Goal: Find specific page/section: Find specific page/section

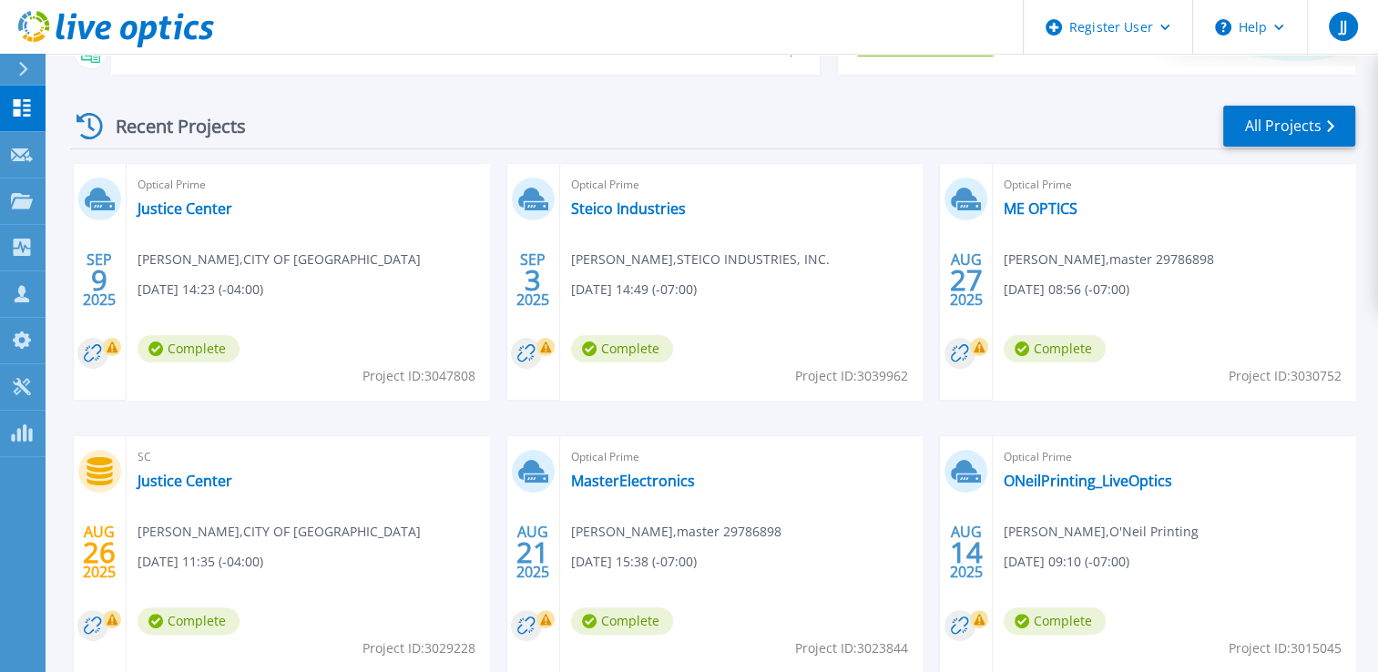
scroll to position [307, 0]
click at [1281, 132] on link "All Projects" at bounding box center [1289, 127] width 132 height 41
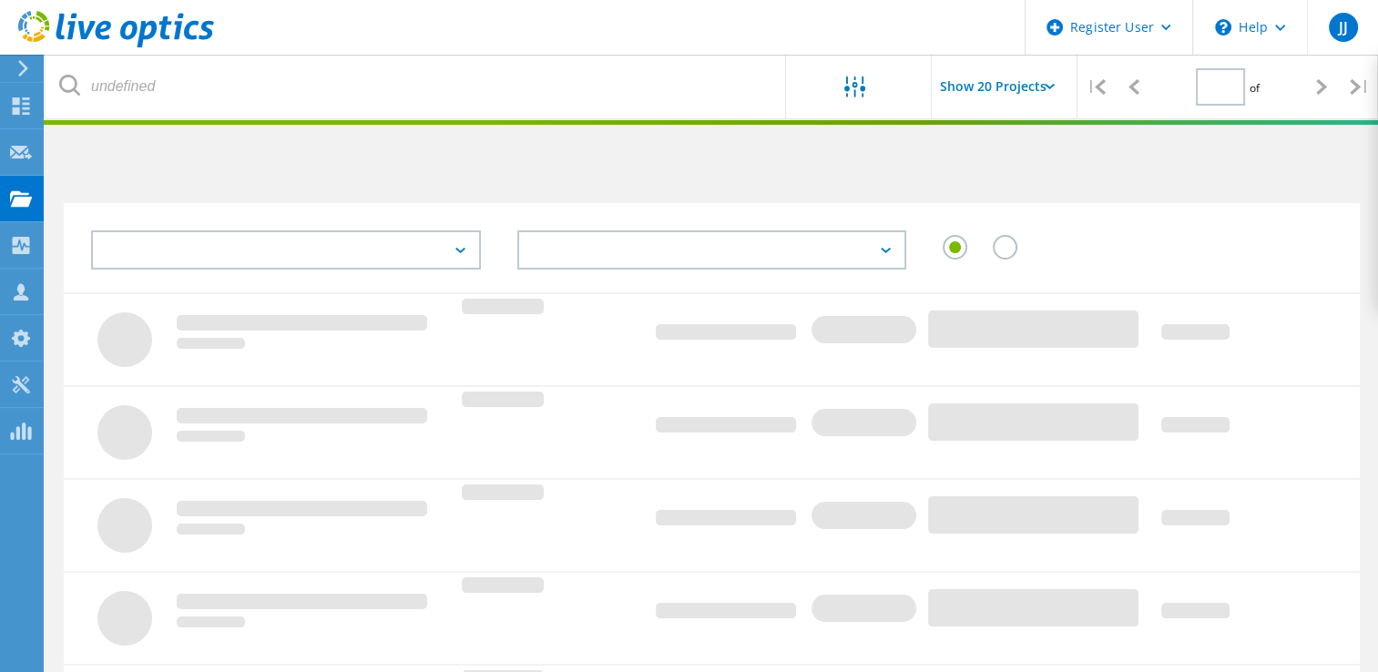
type input "1"
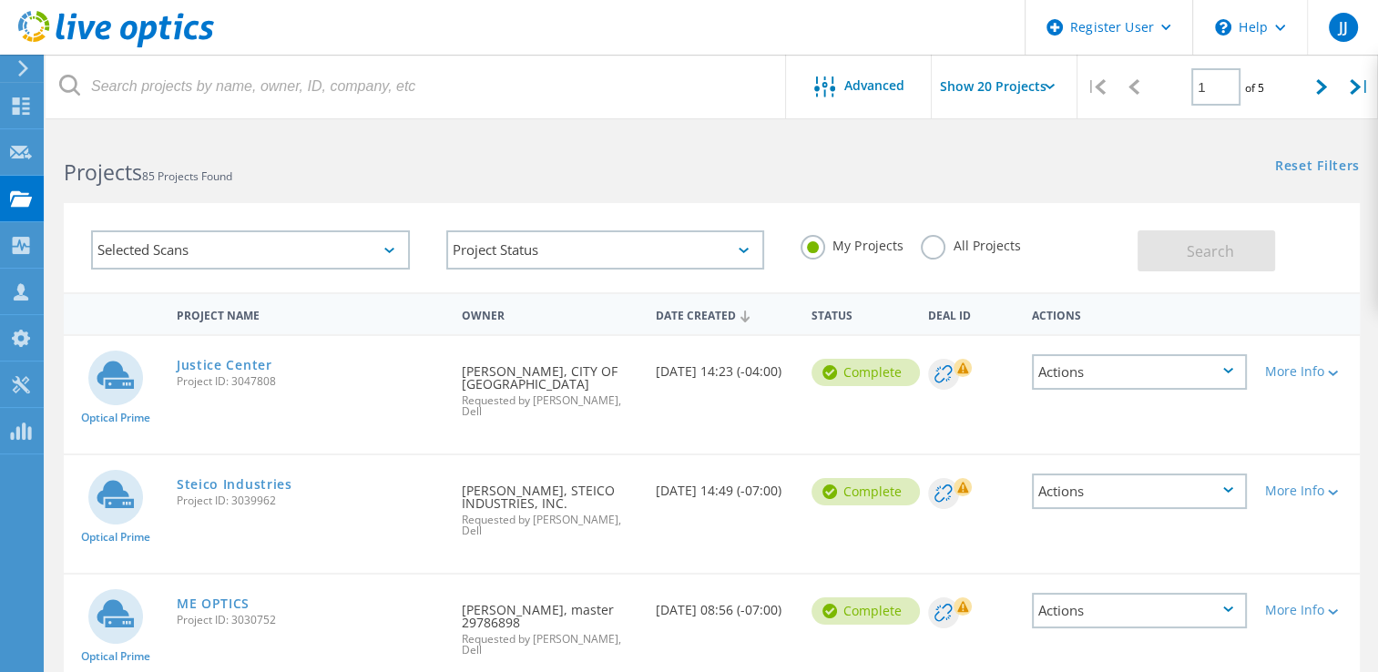
click at [1244, 422] on div "Optical Prime Justice Center Project ID: 3047808 Requested By NILES HOOTMAN, CI…" at bounding box center [712, 394] width 1296 height 117
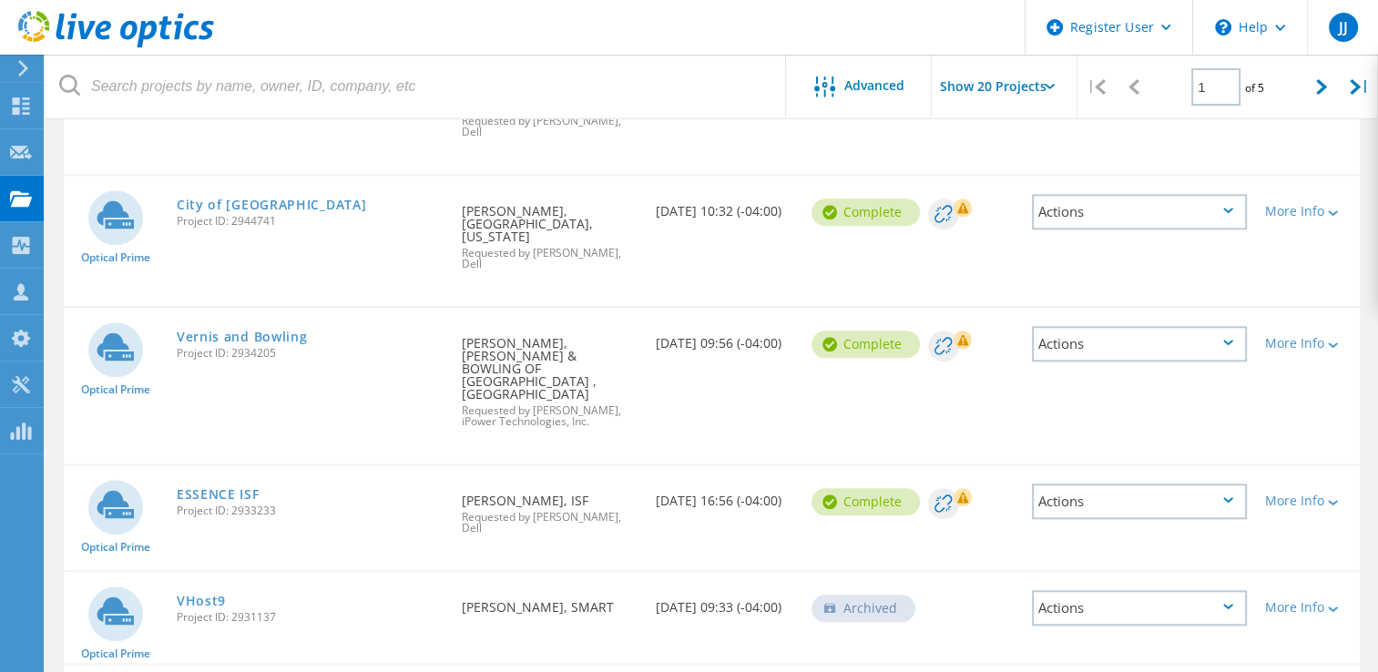
scroll to position [1882, 0]
click at [1238, 307] on div "Optical Prime Vernis and Bowling Project ID: 2934205 Requested By Juan Perez, V…" at bounding box center [712, 385] width 1296 height 156
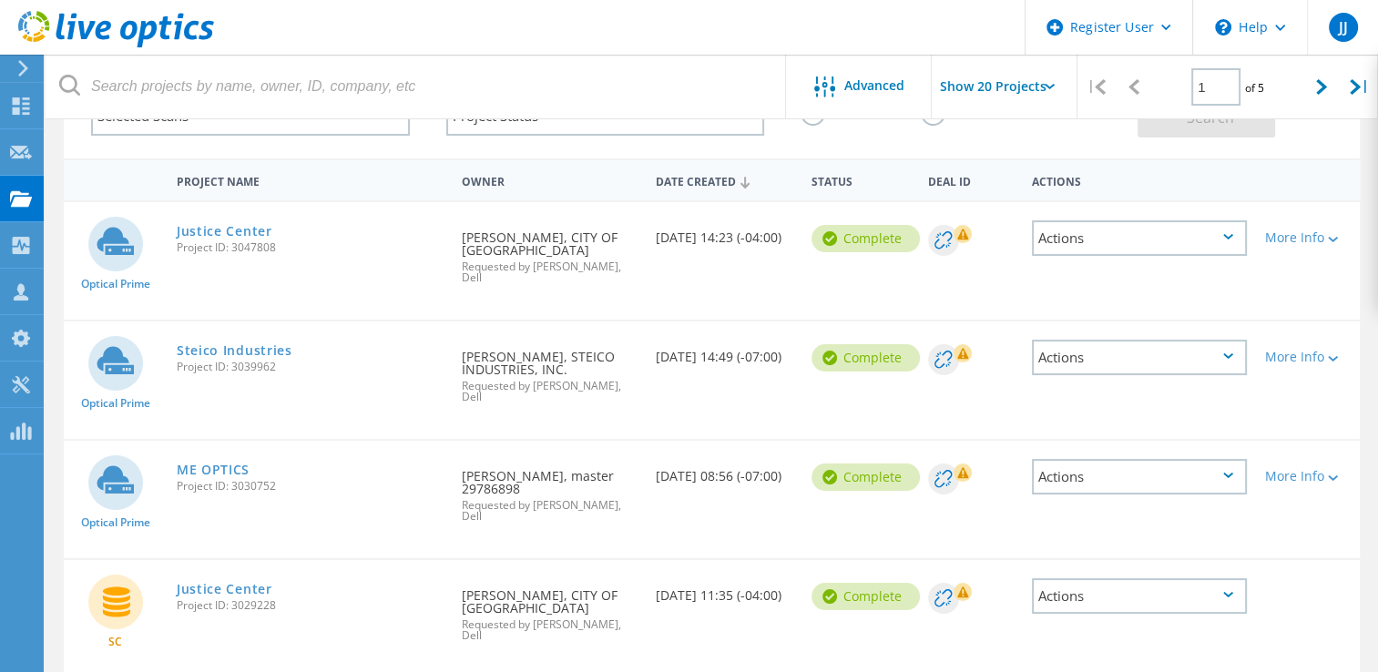
scroll to position [0, 0]
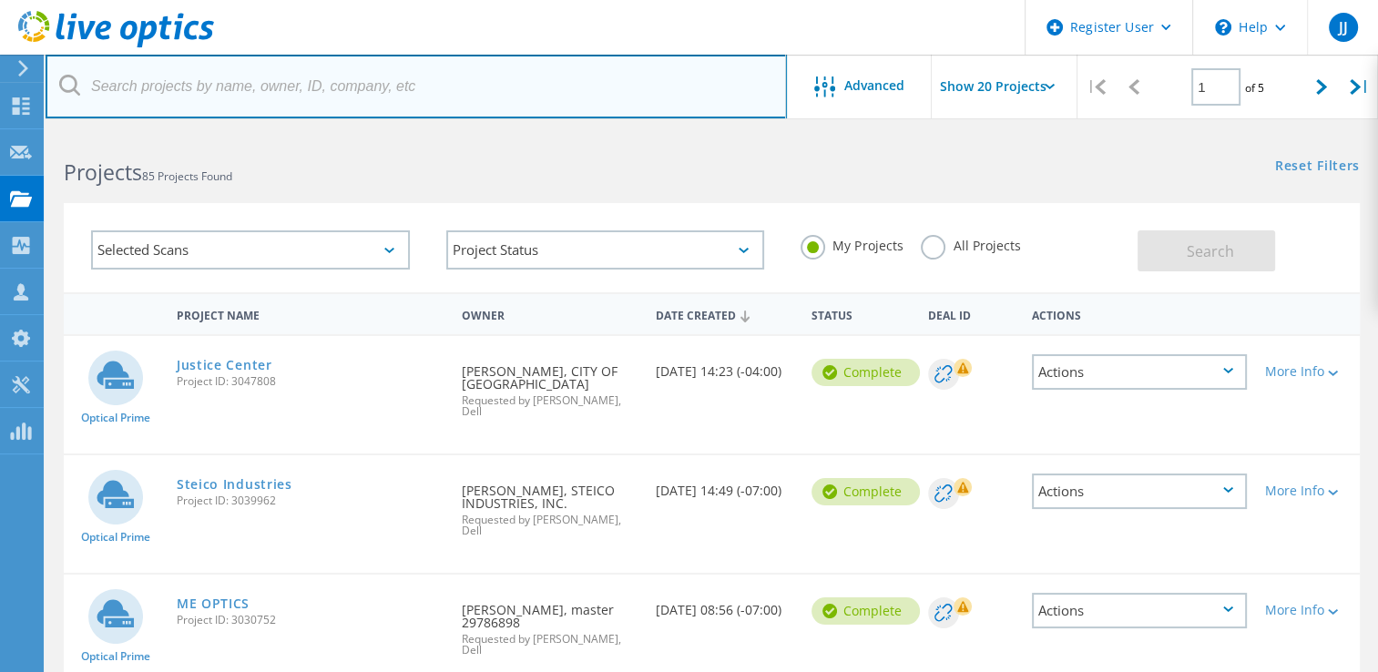
click at [566, 99] on input "text" at bounding box center [416, 87] width 741 height 64
paste input "[EMAIL_ADDRESS][DOMAIN_NAME]"
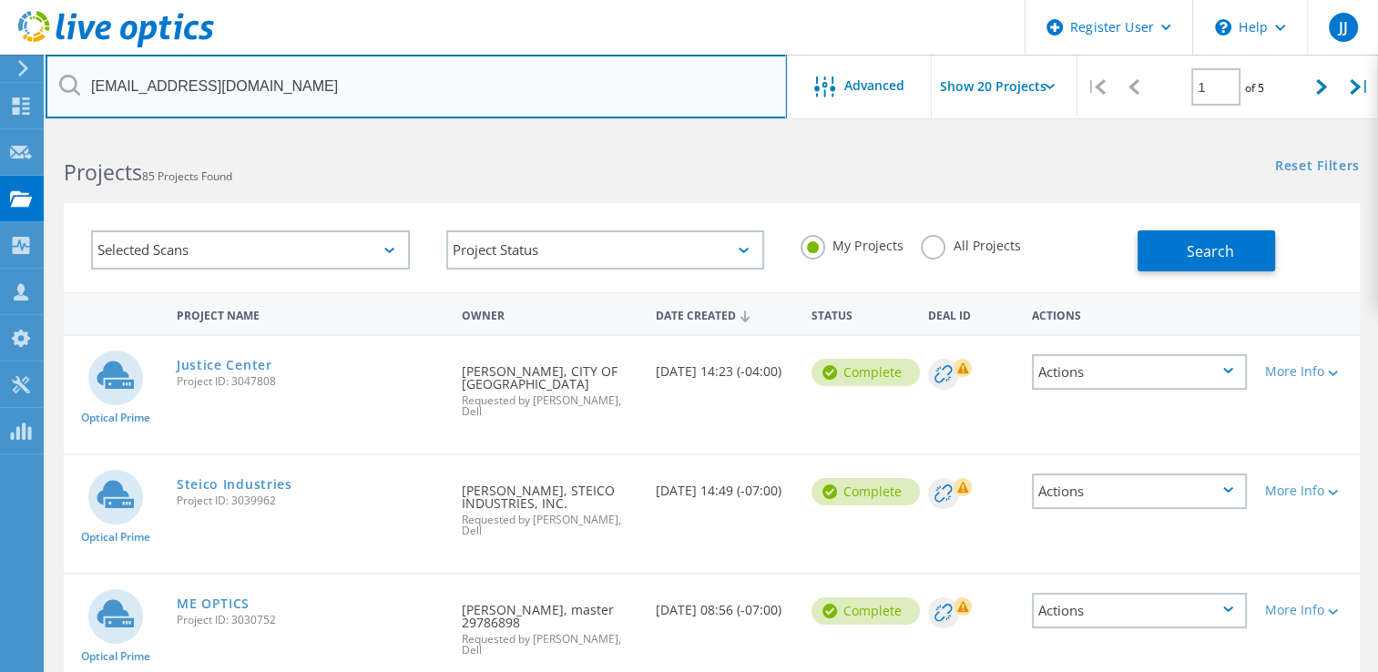
click at [146, 92] on input "[EMAIL_ADDRESS][DOMAIN_NAME]" at bounding box center [416, 87] width 741 height 64
type input "@wusd1.org"
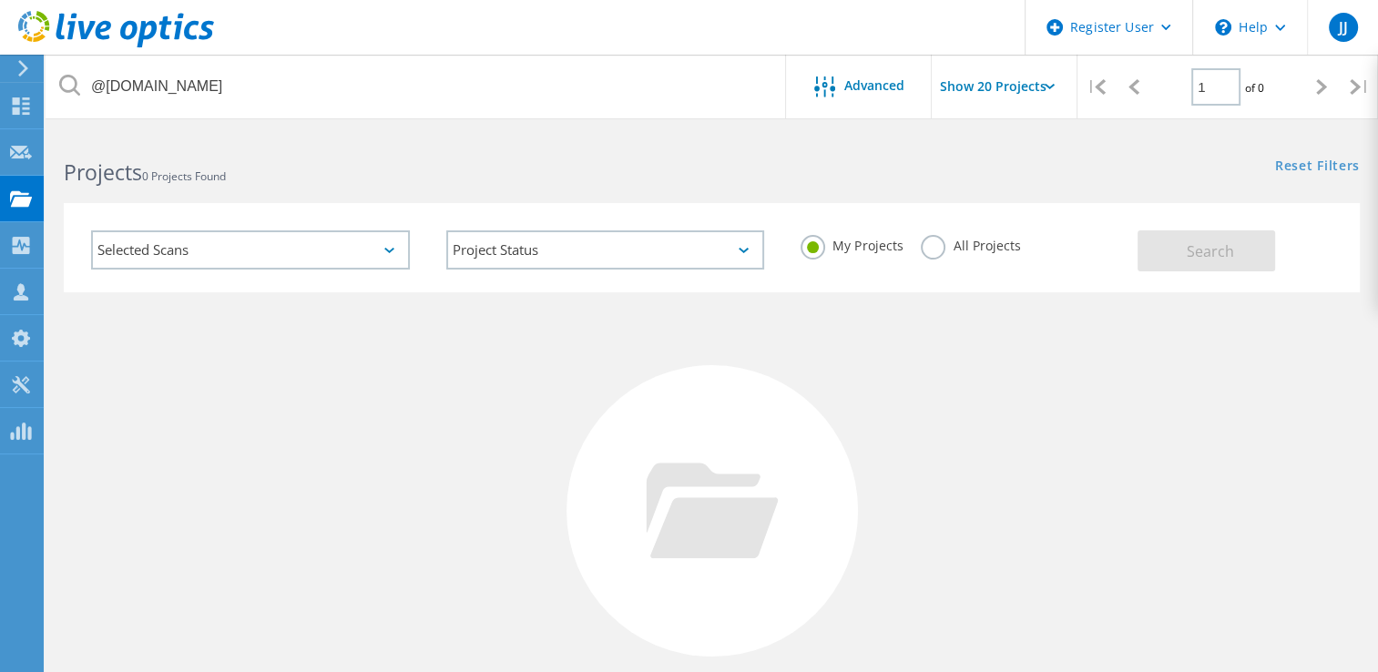
click at [938, 249] on label "All Projects" at bounding box center [969, 243] width 99 height 17
click at [0, 0] on input "All Projects" at bounding box center [0, 0] width 0 height 0
click at [1188, 251] on span "Search" at bounding box center [1209, 251] width 47 height 20
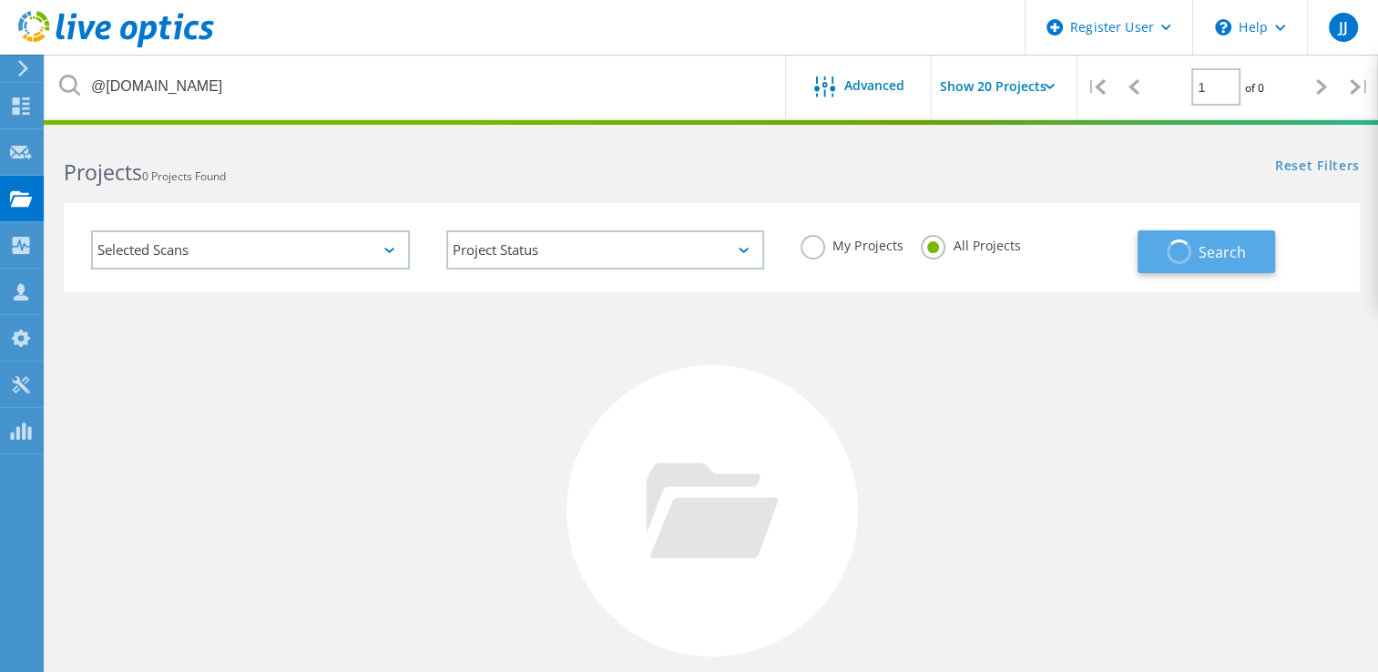
click at [1215, 254] on span "Search" at bounding box center [1221, 252] width 47 height 20
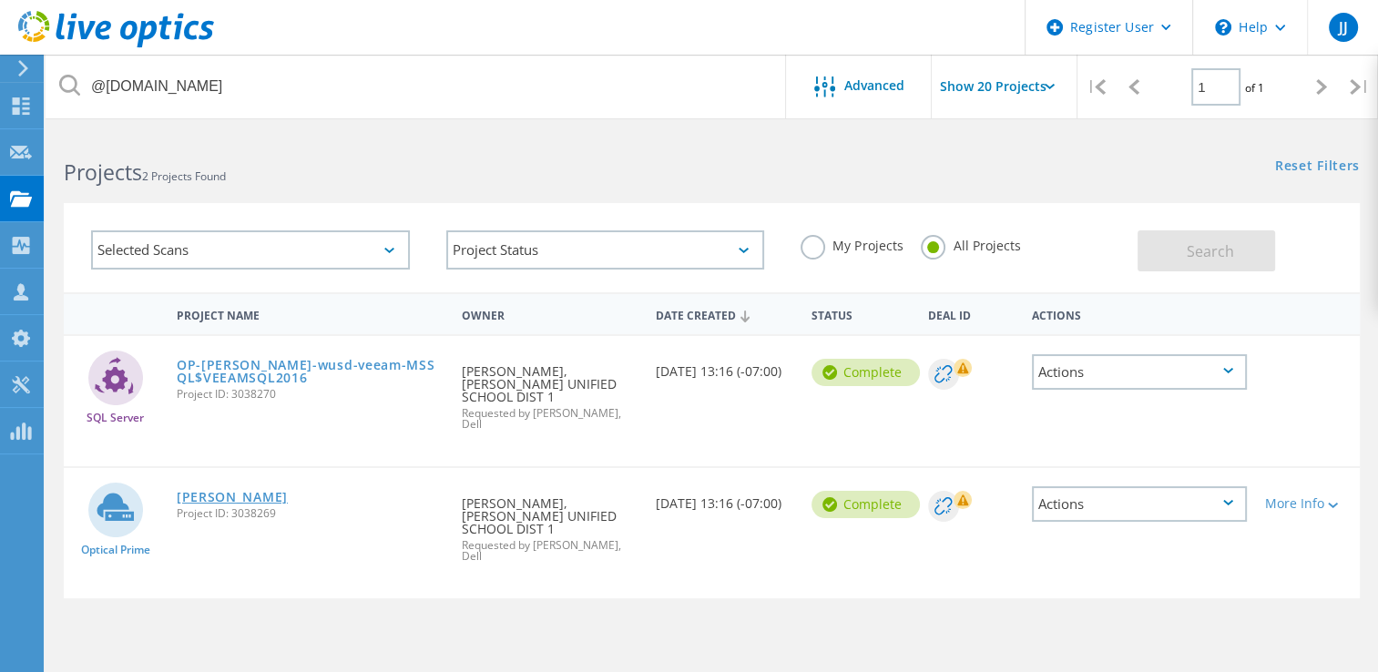
click at [206, 491] on link "[PERSON_NAME]" at bounding box center [232, 497] width 111 height 13
